Goal: Transaction & Acquisition: Purchase product/service

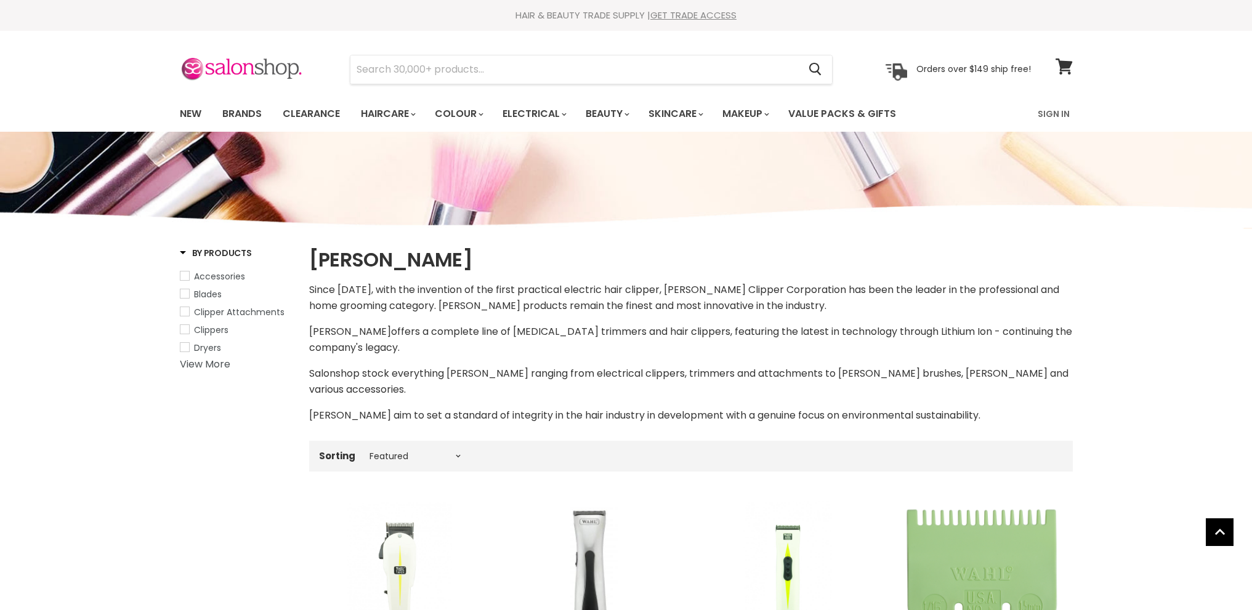
select select "manual"
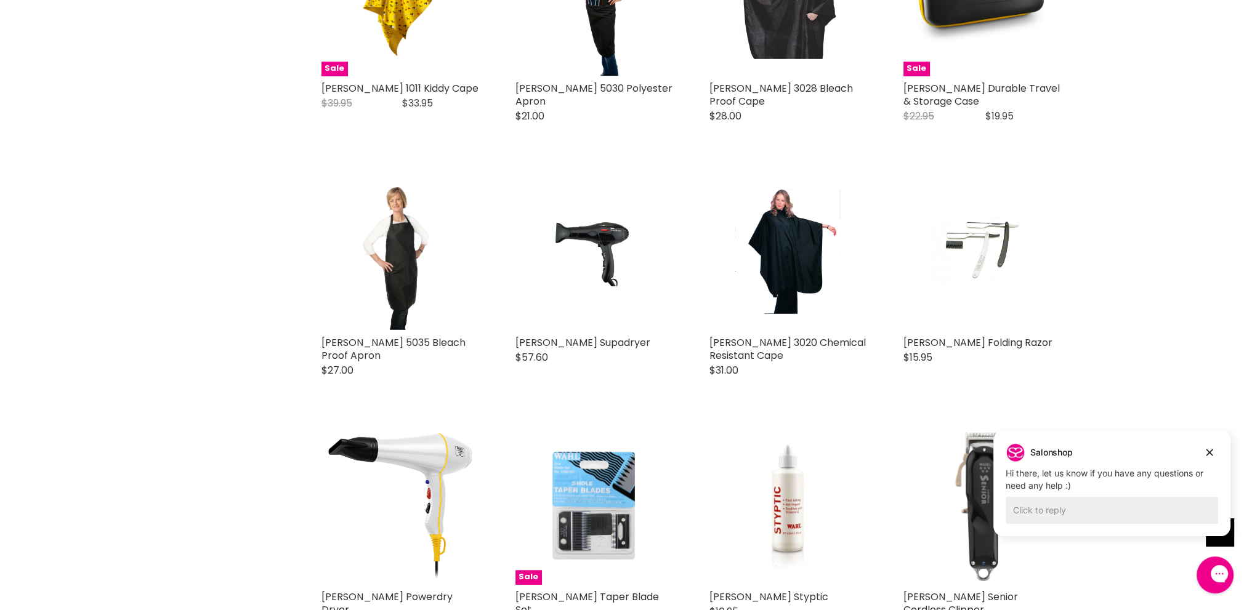
scroll to position [1416, 0]
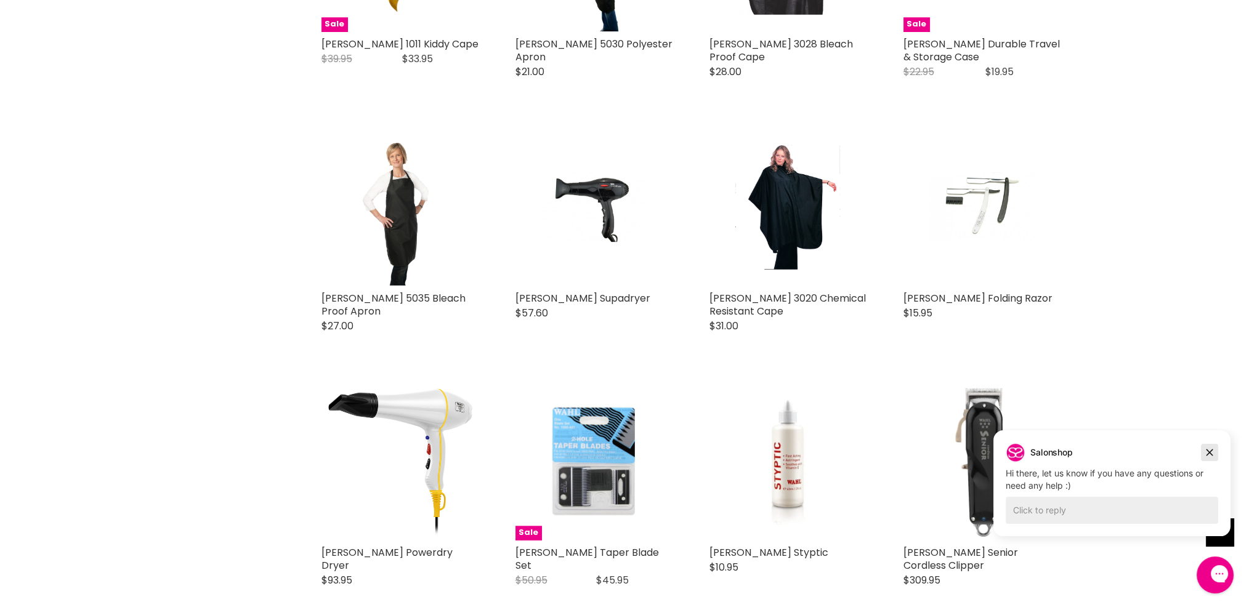
drag, startPoint x: 1207, startPoint y: 455, endPoint x: 2191, endPoint y: 883, distance: 1072.4
click at [1207, 455] on icon "Dismiss campaign" at bounding box center [1210, 453] width 7 height 7
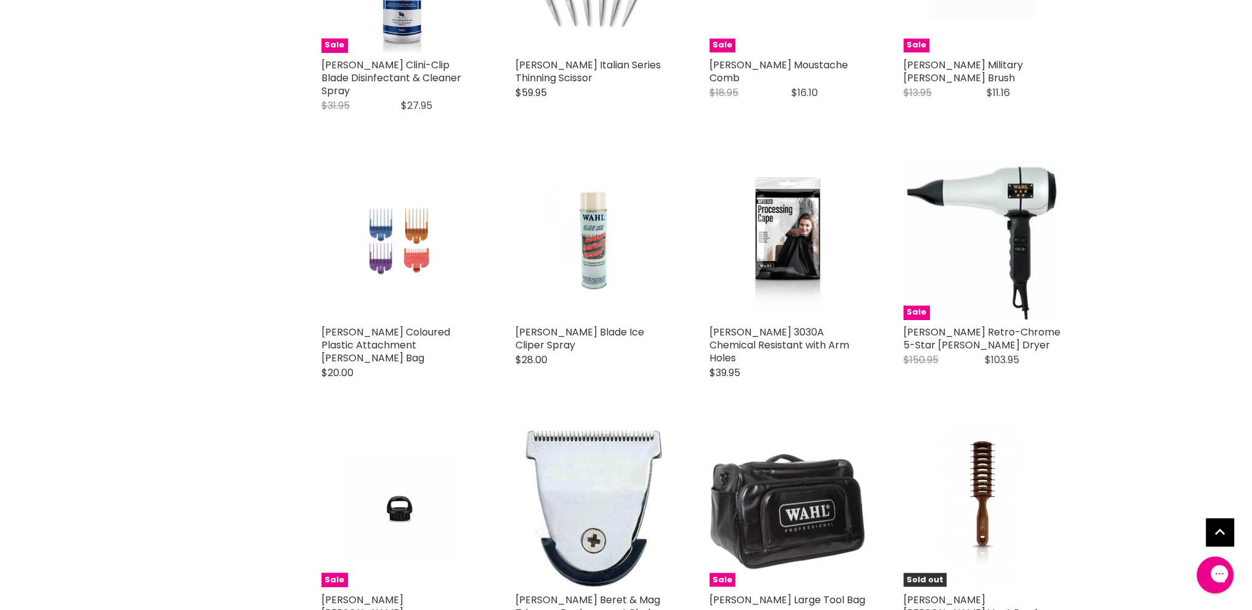
scroll to position [2709, 0]
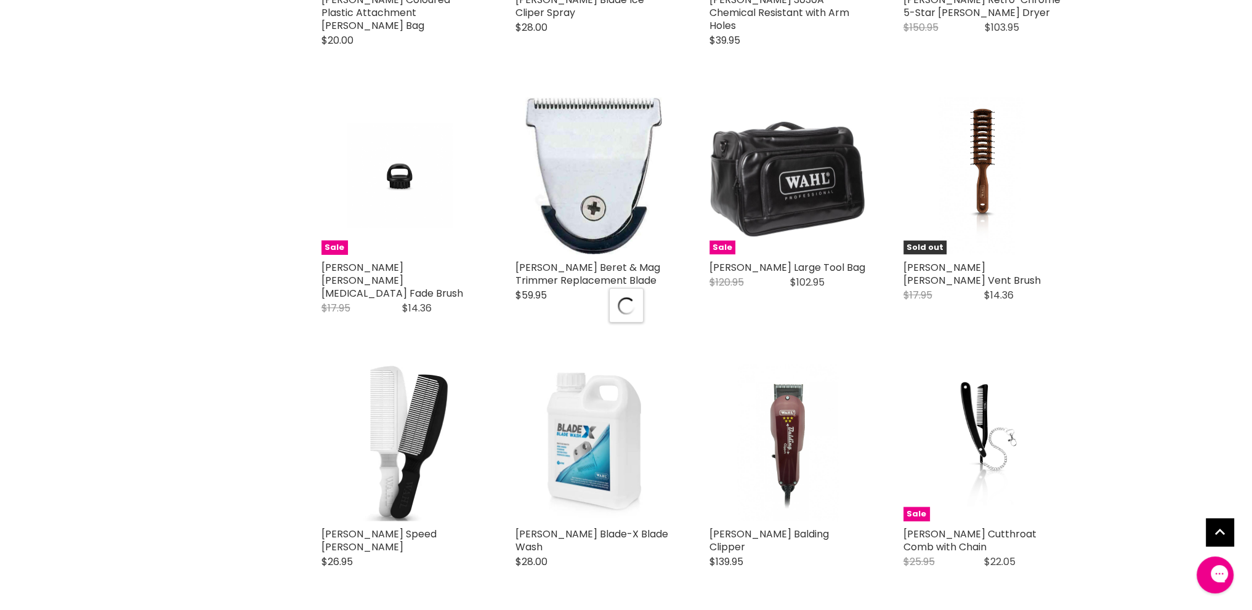
scroll to position [3017, 0]
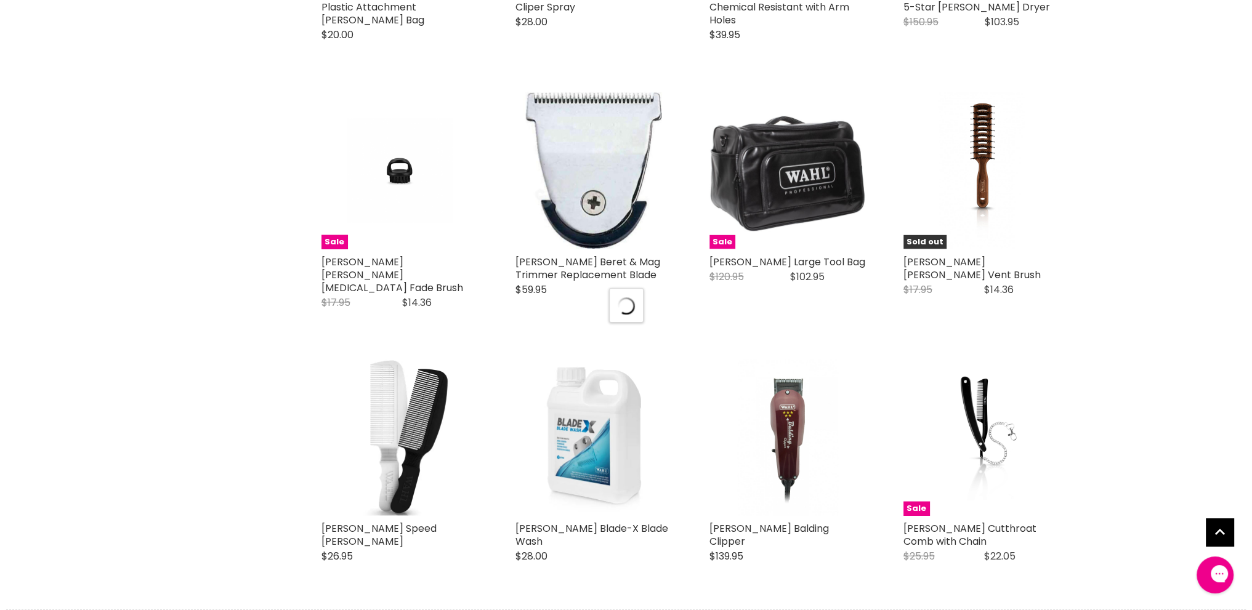
select select "manual"
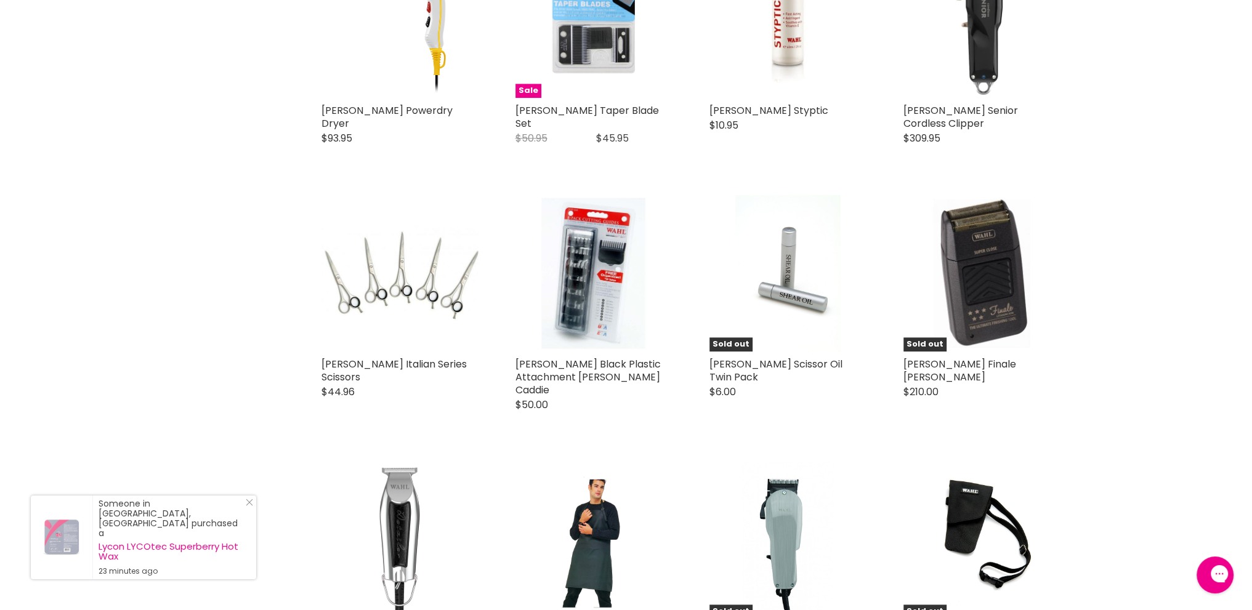
scroll to position [0, 0]
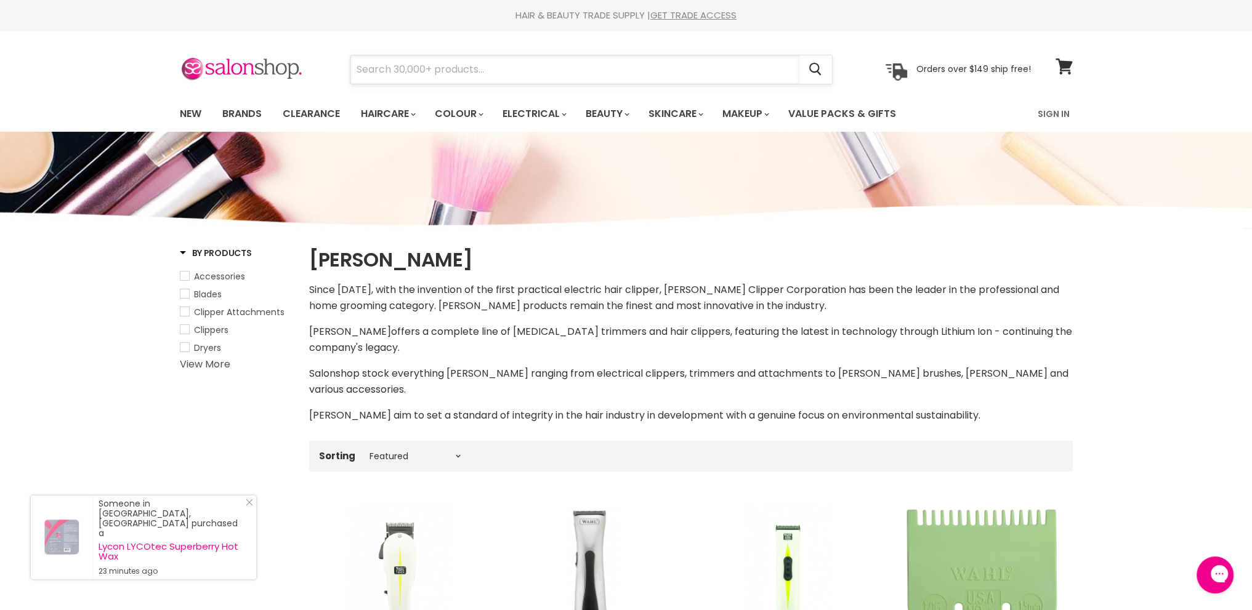
click at [378, 73] on input "Search" at bounding box center [575, 69] width 449 height 28
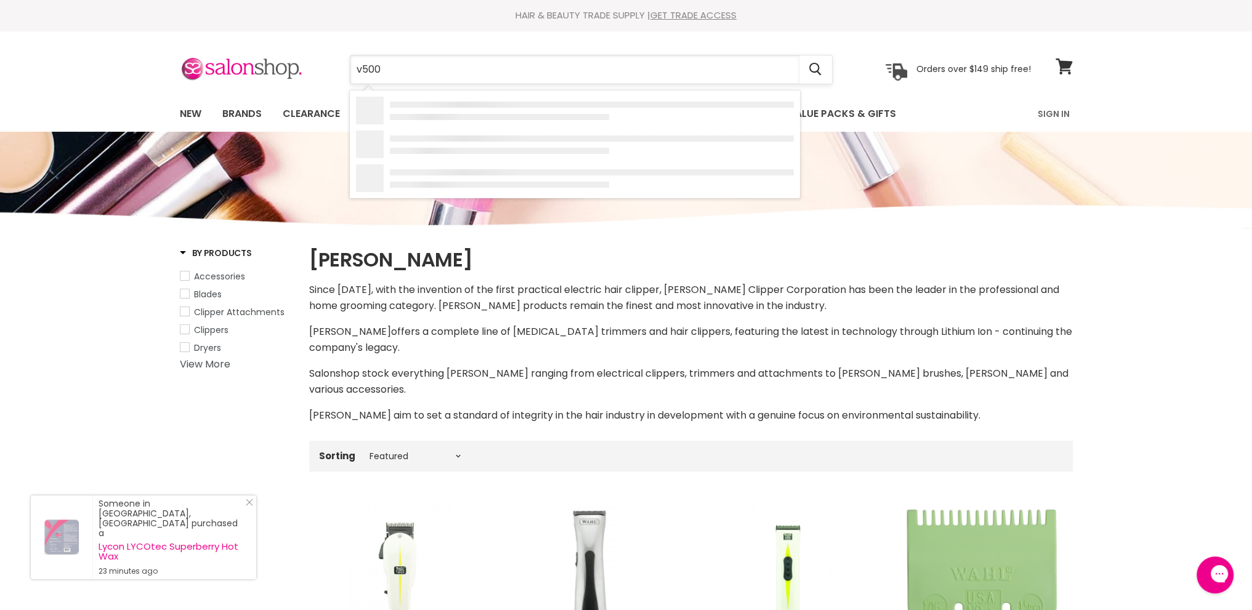
type input "v5000"
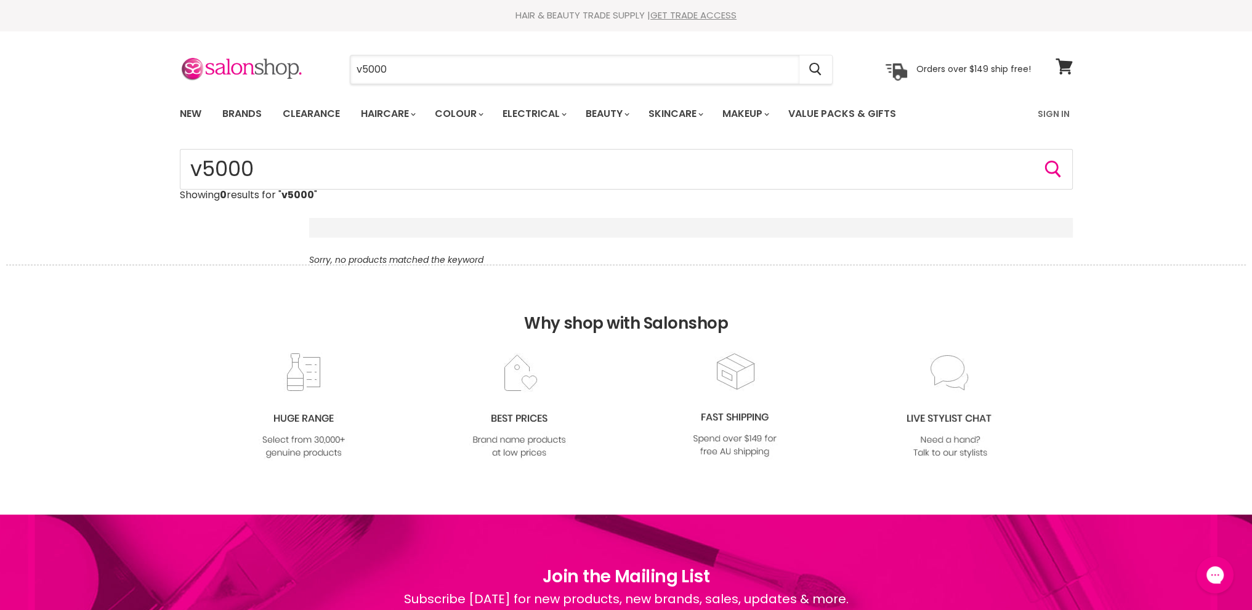
drag, startPoint x: 436, startPoint y: 65, endPoint x: 335, endPoint y: 63, distance: 101.0
click at [335, 63] on div "v5000 Cancel" at bounding box center [591, 69] width 546 height 28
type input "[PERSON_NAME] salon series"
